Goal: Task Accomplishment & Management: Manage account settings

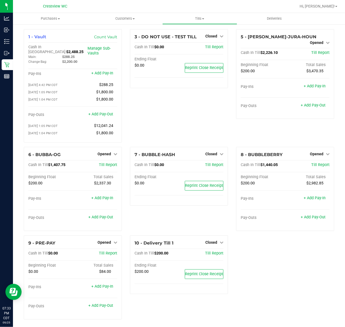
click at [194, 113] on div "3 - DO NOT USE - TEST TILL Closed Open Till Cash In Till $0.00 Till Report Endi…" at bounding box center [179, 88] width 106 height 118
click at [144, 113] on div "3 - DO NOT USE - TEST TILL Closed Open Till Cash In Till $0.00 Till Report Endi…" at bounding box center [179, 88] width 106 height 118
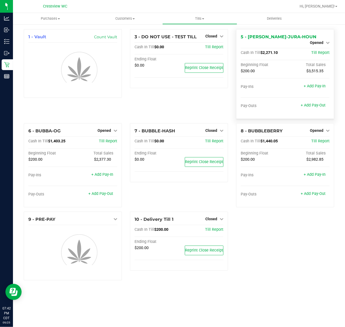
click at [327, 37] on div "5 - BRUNO-JURA-HOUN Opened Close Till Cash In Till $2,271.10 Till Report Beginn…" at bounding box center [285, 74] width 98 height 90
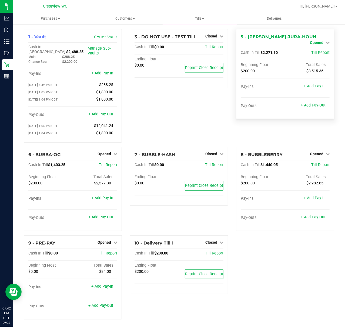
click at [318, 40] on link "Opened" at bounding box center [319, 42] width 20 height 4
click at [312, 47] on link "Close Till" at bounding box center [317, 47] width 15 height 4
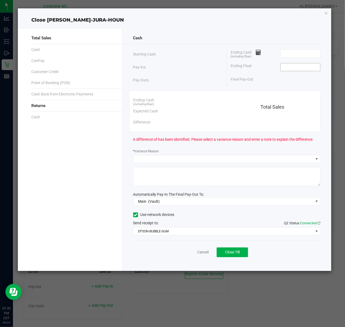
drag, startPoint x: 290, startPoint y: 71, endPoint x: 291, endPoint y: 69, distance: 2.8
click at [289, 71] on span at bounding box center [300, 67] width 40 height 8
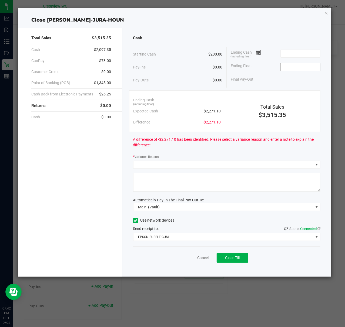
drag, startPoint x: 292, startPoint y: 67, endPoint x: 294, endPoint y: 62, distance: 5.5
click at [292, 66] on input at bounding box center [300, 67] width 40 height 8
type input "$200.00"
click at [286, 50] on input at bounding box center [300, 54] width 40 height 8
click at [278, 40] on div "Cash" at bounding box center [226, 38] width 187 height 12
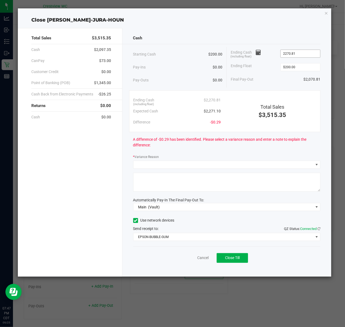
click at [301, 51] on input "2270.81" at bounding box center [300, 54] width 40 height 8
click at [301, 56] on input "2270.81" at bounding box center [300, 54] width 40 height 8
click at [243, 30] on div "Cash Starting Cash $200.00 Pay-Ins $0.00 Pay-Outs $0.00 Ending Cash (including …" at bounding box center [226, 152] width 209 height 249
click at [315, 51] on input "2270.85" at bounding box center [300, 54] width 40 height 8
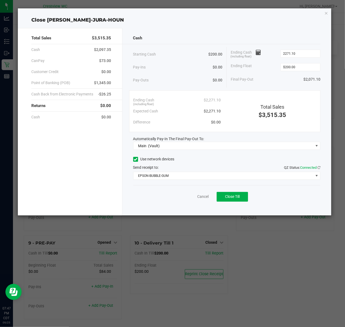
type input "$2,271.10"
click at [241, 24] on div "Total Sales $3,515.35 Cash $2,097.35 CanPay $73.00 Customer Credit $0.00 Point …" at bounding box center [174, 120] width 313 height 192
click at [229, 198] on span "Close Till" at bounding box center [232, 197] width 15 height 4
click at [188, 195] on link "Dismiss" at bounding box center [190, 197] width 13 height 6
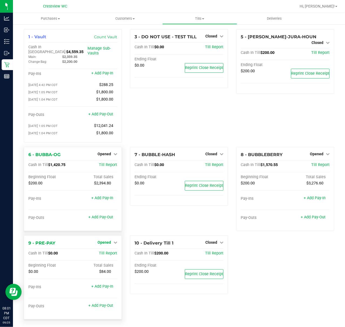
click at [106, 242] on span "Opened" at bounding box center [103, 242] width 13 height 4
click at [105, 251] on link "Close Till" at bounding box center [105, 253] width 15 height 4
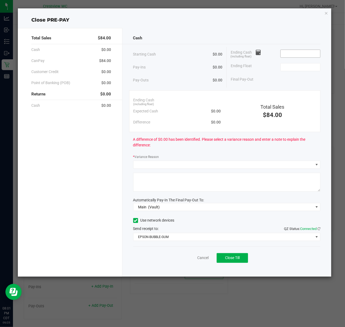
click at [301, 55] on input at bounding box center [300, 54] width 40 height 8
type input "$0.00"
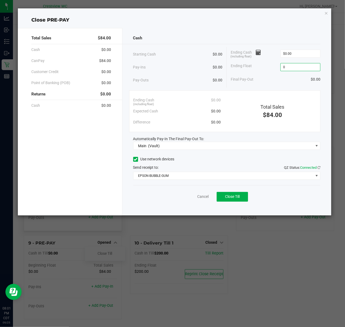
type input "$0.00"
click at [284, 24] on div "Total Sales $84.00 Cash $0.00 CanPay $84.00 Customer Credit $0.00 Point of Bank…" at bounding box center [174, 120] width 313 height 192
click at [225, 198] on span "Close Till" at bounding box center [232, 197] width 15 height 4
click at [195, 197] on link "Dismiss" at bounding box center [190, 197] width 13 height 6
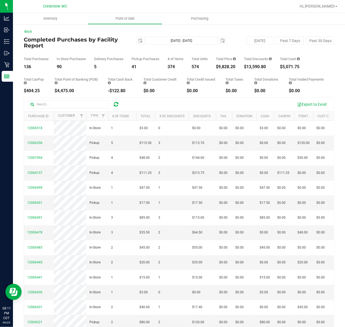
click at [124, 39] on div "[DATE] [DATE] - [DATE] [DATE]" at bounding box center [176, 41] width 107 height 8
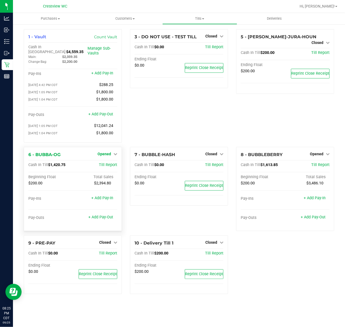
click at [104, 152] on span "Opened" at bounding box center [103, 154] width 13 height 4
click at [110, 163] on link "Close Till" at bounding box center [105, 165] width 15 height 4
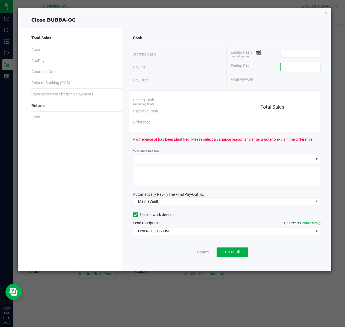
click at [283, 67] on input at bounding box center [300, 67] width 40 height 8
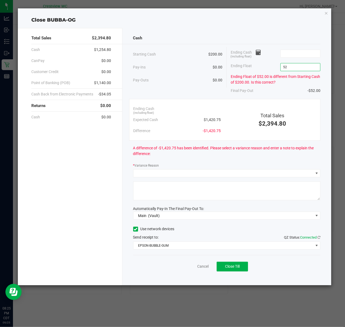
type input "5"
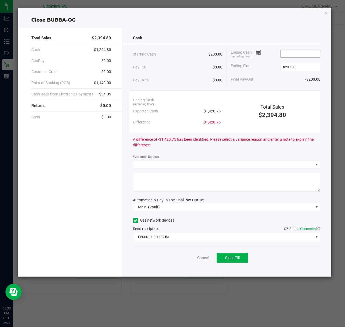
type input "$200.00"
click at [302, 53] on input at bounding box center [300, 54] width 40 height 8
click at [264, 28] on div "Total Sales $2,394.80 Cash $1,254.80 CanPay $0.00 Customer Credit $0.00 Point o…" at bounding box center [174, 150] width 313 height 253
click at [297, 57] on input "1420.7" at bounding box center [300, 54] width 40 height 8
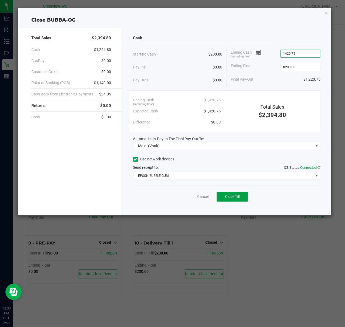
type input "$1,420.75"
drag, startPoint x: 234, startPoint y: 200, endPoint x: 236, endPoint y: 194, distance: 6.5
click at [234, 198] on span "Close Till" at bounding box center [232, 197] width 15 height 4
click at [197, 199] on link "Dismiss" at bounding box center [190, 197] width 13 height 6
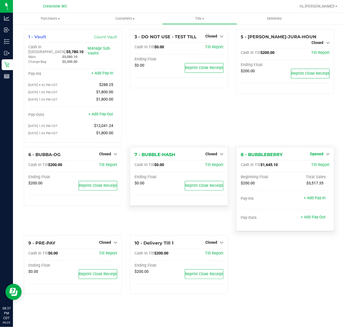
click at [317, 152] on span "Opened" at bounding box center [315, 154] width 13 height 4
click at [314, 163] on link "Close Till" at bounding box center [317, 165] width 15 height 4
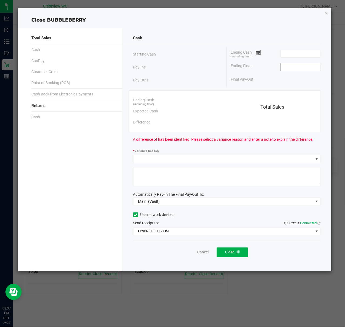
click at [309, 65] on input at bounding box center [300, 67] width 40 height 8
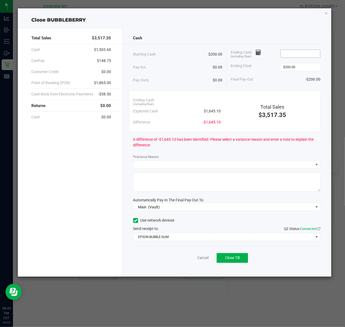
type input "$200.00"
click at [292, 51] on input at bounding box center [300, 54] width 40 height 8
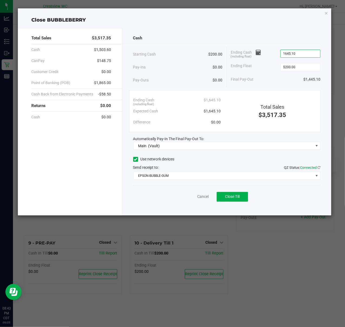
type input "$1,645.10"
click at [257, 31] on div "Cash Starting Cash $200.00 Pay-Ins $0.00 Pay-Outs $0.00 Ending Cash (including …" at bounding box center [226, 122] width 209 height 188
click at [224, 201] on button "Close Till" at bounding box center [231, 197] width 31 height 10
click at [188, 199] on link "Dismiss" at bounding box center [190, 197] width 13 height 6
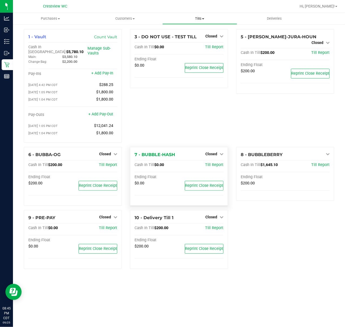
click at [200, 16] on span "Tills" at bounding box center [199, 18] width 74 height 5
click at [201, 38] on span "Reconcile e-payments" at bounding box center [189, 39] width 54 height 5
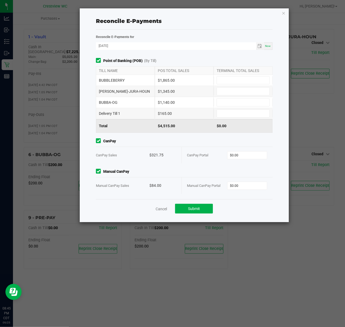
click at [162, 80] on div "$1,865.00" at bounding box center [184, 80] width 59 height 11
copy div "1,865.00"
click at [220, 78] on input at bounding box center [243, 81] width 52 height 8
paste input "1865"
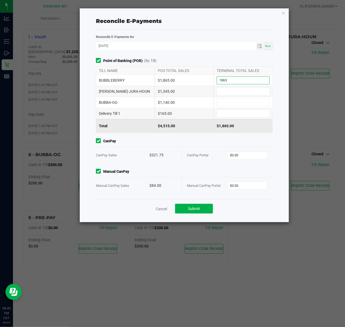
type input "$1,865.00"
click at [169, 91] on div "$1,345.00" at bounding box center [184, 91] width 59 height 11
copy div "1,345.00"
click at [231, 88] on input at bounding box center [243, 92] width 52 height 8
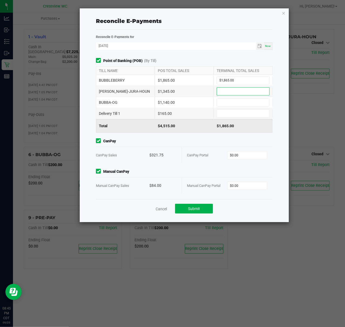
paste input "1345"
type input "$1,345.00"
click at [170, 102] on div "$1,140.00" at bounding box center [184, 102] width 59 height 11
copy div "1,140.00"
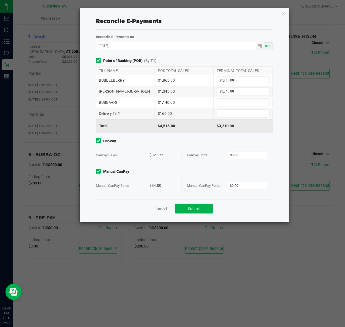
click at [216, 104] on div at bounding box center [242, 102] width 59 height 8
click at [220, 101] on input at bounding box center [243, 103] width 52 height 8
paste input "1140"
type input "$1,140.00"
click at [166, 115] on div "$165.00" at bounding box center [184, 113] width 59 height 11
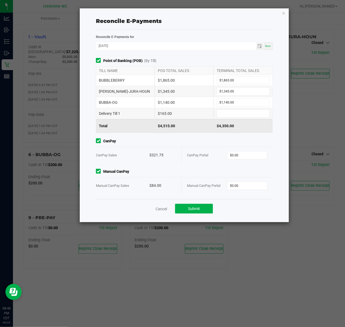
click at [166, 115] on div "$165.00" at bounding box center [184, 113] width 59 height 11
copy div "165.00"
click at [225, 114] on input at bounding box center [243, 114] width 52 height 8
paste input "165"
type input "$165.00"
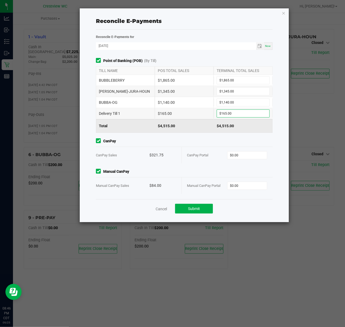
click at [156, 156] on div "$321.75" at bounding box center [162, 155] width 27 height 16
copy div "321.75"
click at [233, 154] on input "0" at bounding box center [246, 156] width 39 height 8
paste input "321.75"
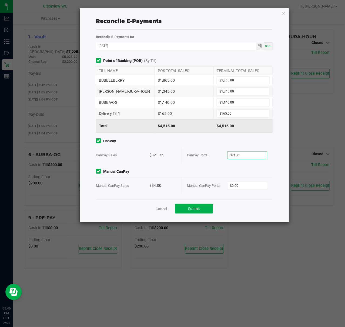
type input "$321.75"
click at [151, 183] on div "$84.00" at bounding box center [162, 186] width 27 height 16
copy div "84.00"
click at [238, 188] on input "0" at bounding box center [246, 186] width 39 height 8
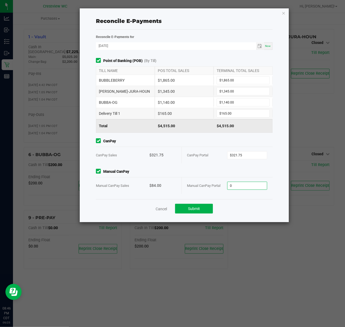
paste input "84"
type input "$84.00"
click at [276, 137] on div "Reconcile E-Payments Reconcile E-Payments for 09/25/2025 Now Point of Banking (…" at bounding box center [184, 115] width 209 height 214
click at [192, 213] on button "Submit" at bounding box center [194, 209] width 38 height 10
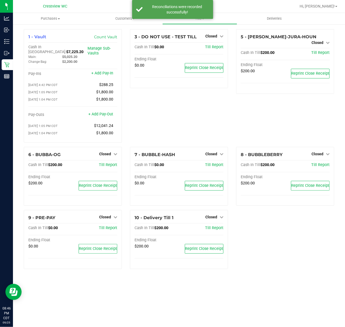
click at [167, 121] on div "3 - DO NOT USE - TEST TILL Closed Open Till Cash In Till $0.00 Till Report Endi…" at bounding box center [179, 88] width 106 height 118
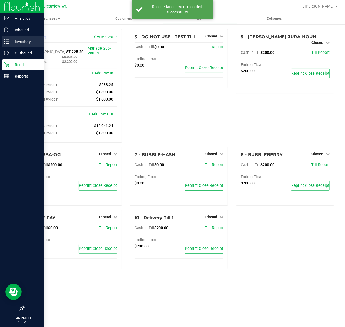
drag, startPoint x: 11, startPoint y: 44, endPoint x: 13, endPoint y: 37, distance: 7.2
click at [11, 44] on p "Inventory" at bounding box center [25, 41] width 32 height 6
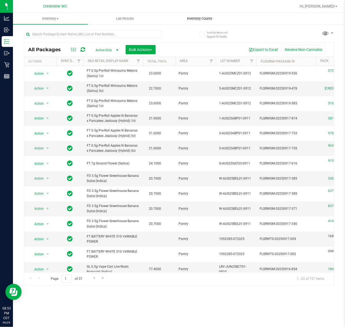
click at [205, 15] on uib-tab-heading "Inventory Counts" at bounding box center [199, 18] width 74 height 11
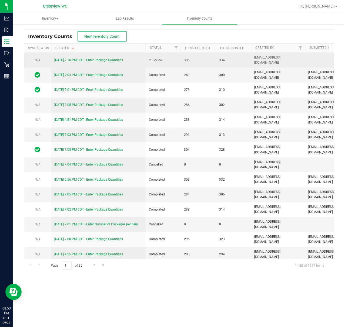
click at [67, 59] on link "9/25/25 7:10 PM CDT - Enter Package Quantities" at bounding box center [88, 60] width 69 height 4
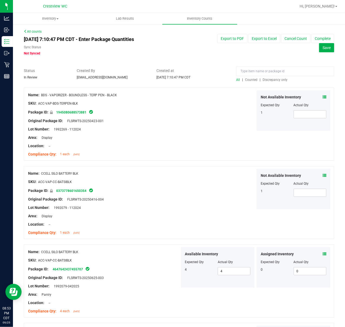
click at [278, 80] on span "Discrepancy only" at bounding box center [274, 80] width 25 height 4
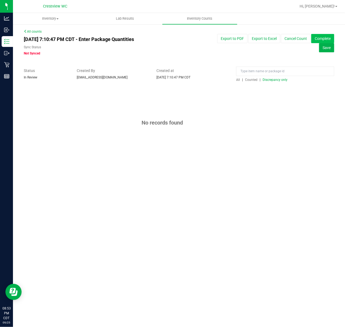
click at [326, 37] on button "Complete" at bounding box center [322, 38] width 23 height 9
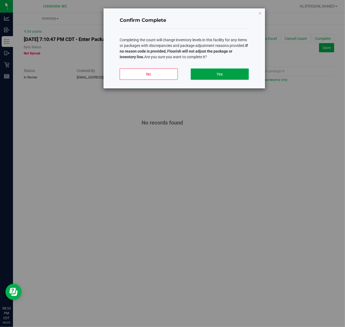
click at [226, 77] on button "Yes" at bounding box center [219, 74] width 58 height 11
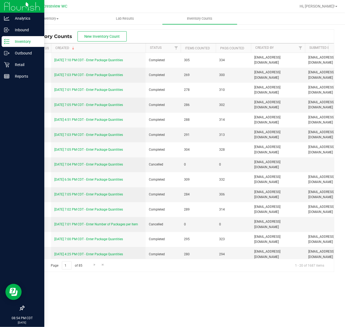
click at [10, 41] on p "Inventory" at bounding box center [25, 41] width 32 height 6
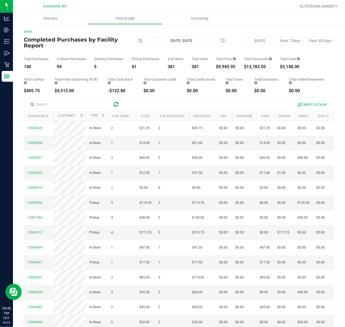
click at [112, 44] on h4 "Completed Purchases by Facility Report" at bounding box center [75, 43] width 103 height 12
click at [230, 39] on div "Today Past 7 Days Past 30 Days" at bounding box center [283, 41] width 107 height 8
click at [236, 38] on div "Today Past 7 Days Past 30 Days" at bounding box center [283, 41] width 107 height 8
click at [138, 40] on span "select" at bounding box center [140, 41] width 4 height 4
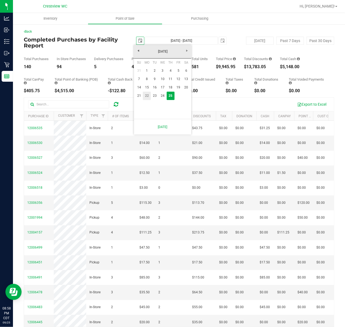
click at [145, 96] on link "22" at bounding box center [147, 96] width 8 height 8
type input "2025-09-22"
type input "Sep 22, 2025 - Sep 25, 2025"
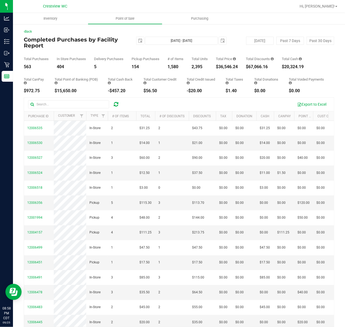
click at [226, 36] on div "Back Completed Purchases by Facility Report 2025-09-22 Sep 22, 2025 - Sep 25, 2…" at bounding box center [179, 184] width 310 height 311
click at [138, 40] on span "select" at bounding box center [140, 41] width 4 height 4
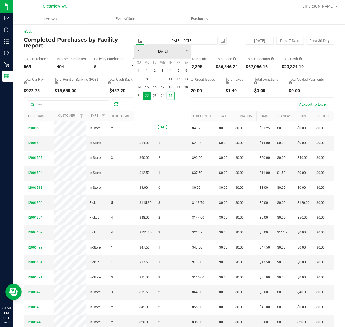
scroll to position [0, 13]
click at [145, 72] on link "1" at bounding box center [147, 71] width 8 height 8
type input "2025-09-01"
type input "Sep 1, 2025 - Sep 25, 2025"
